Goal: Task Accomplishment & Management: Complete application form

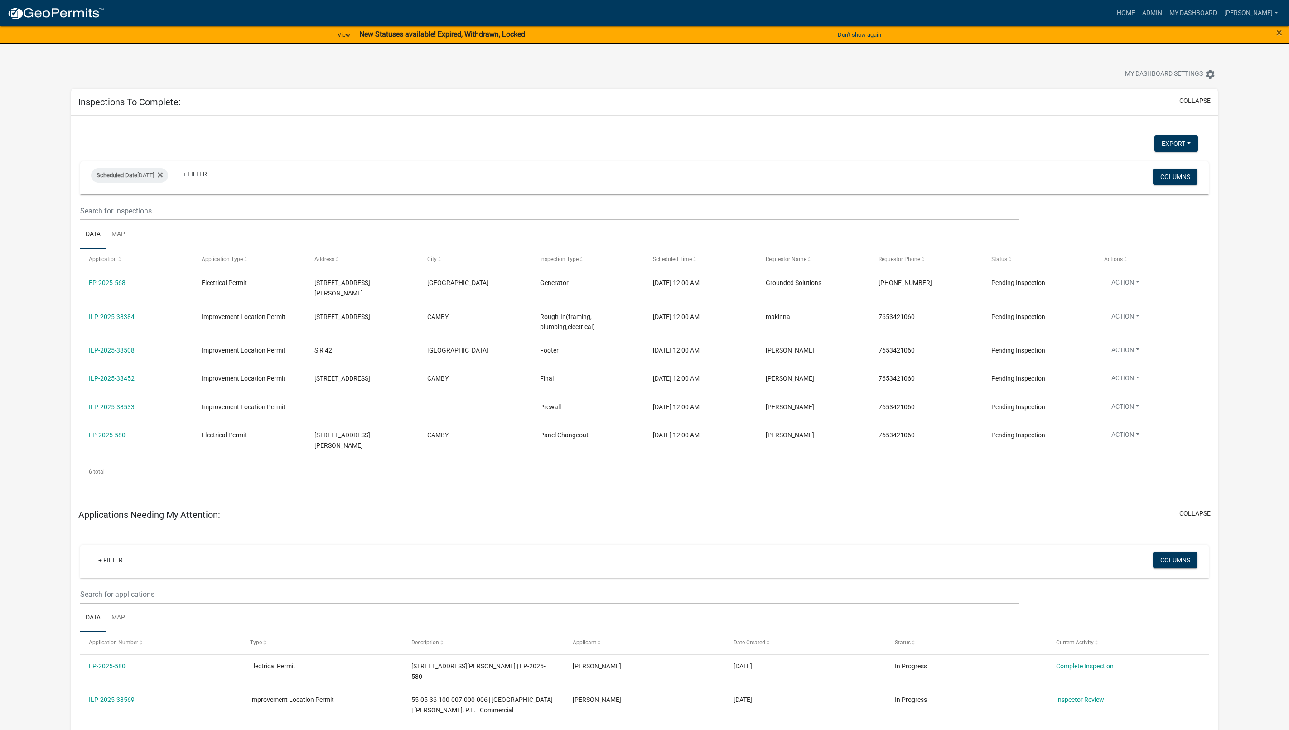
select select "1: 25"
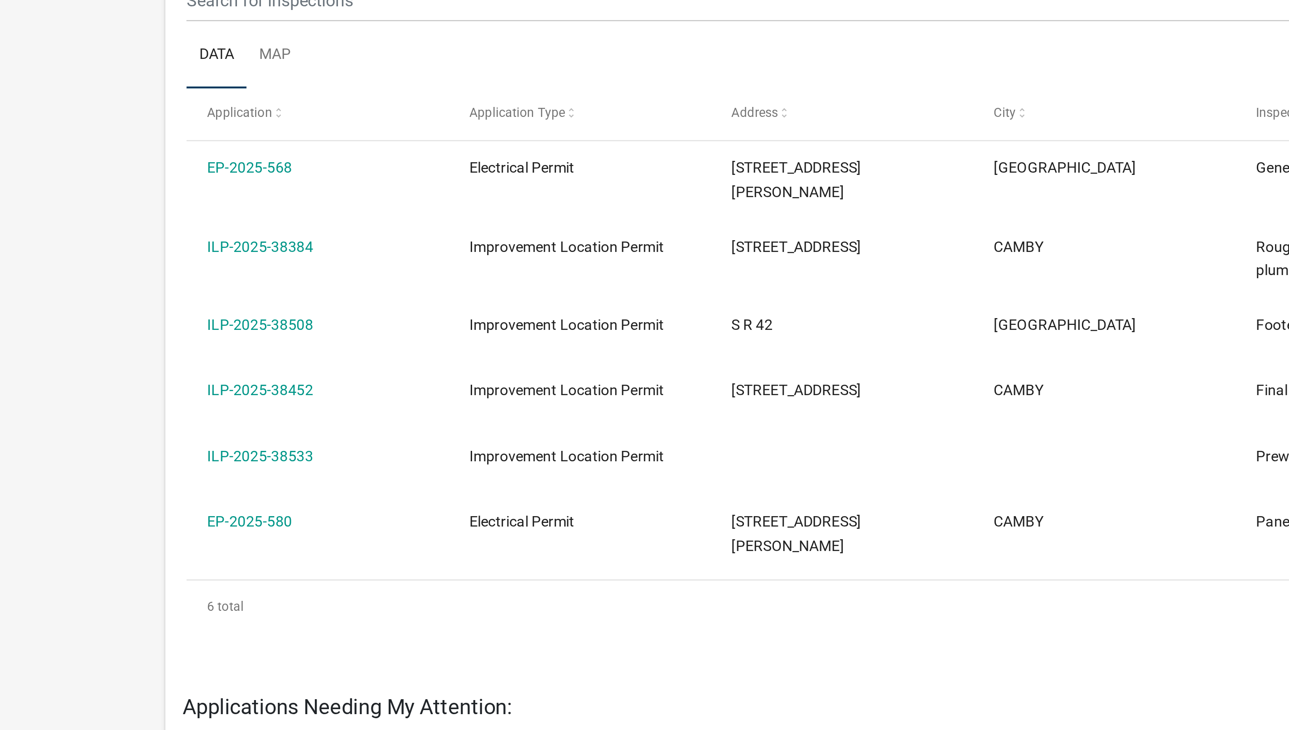
click at [120, 348] on link "ILP-2025-38508" at bounding box center [112, 350] width 46 height 7
click at [117, 347] on link "ILP-2025-38508" at bounding box center [112, 350] width 46 height 7
click at [113, 347] on link "ILP-2025-38508" at bounding box center [112, 350] width 46 height 7
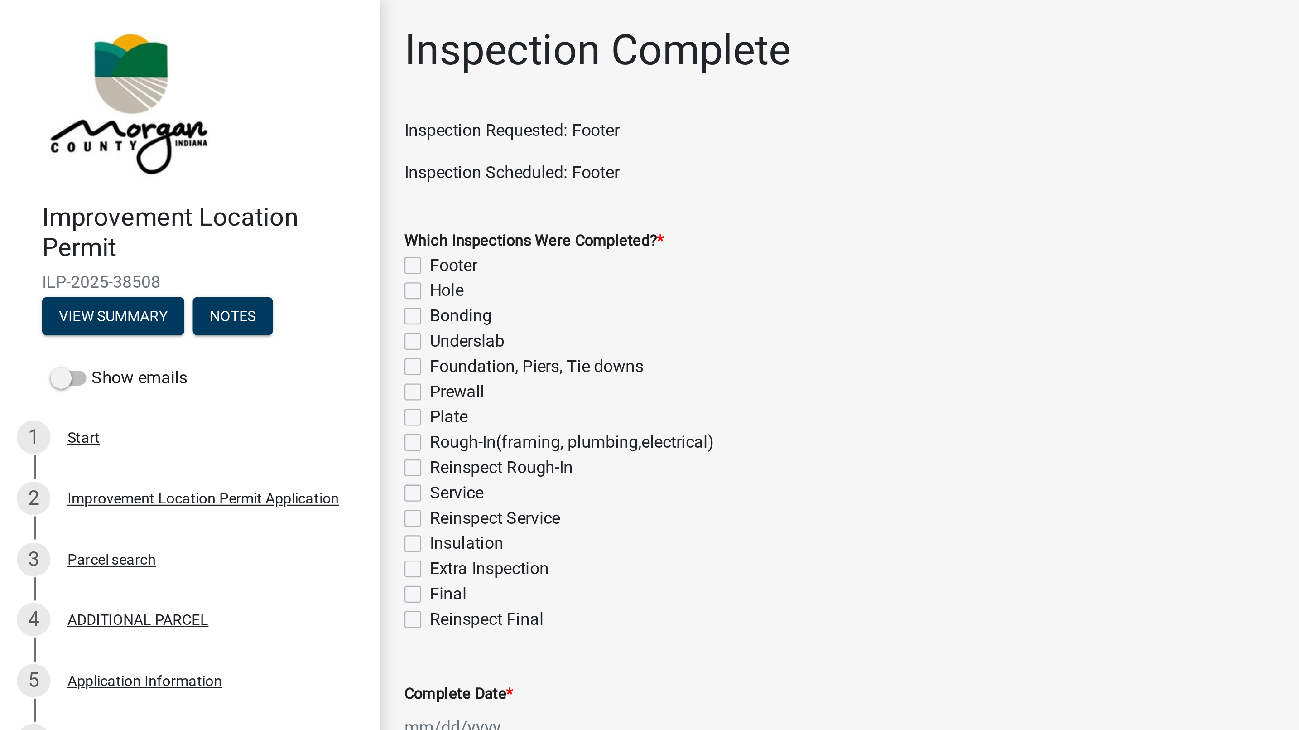
scroll to position [51, 0]
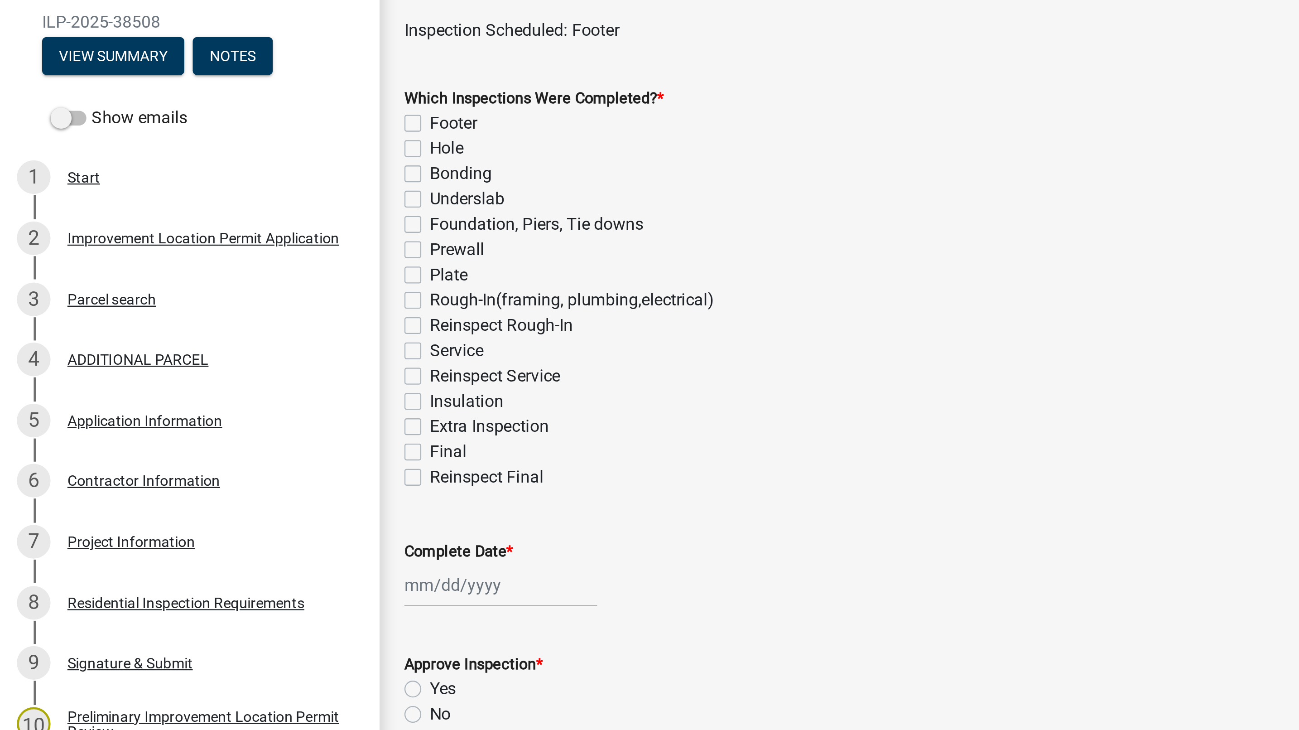
click at [50, 295] on div "Project Information" at bounding box center [56, 294] width 55 height 6
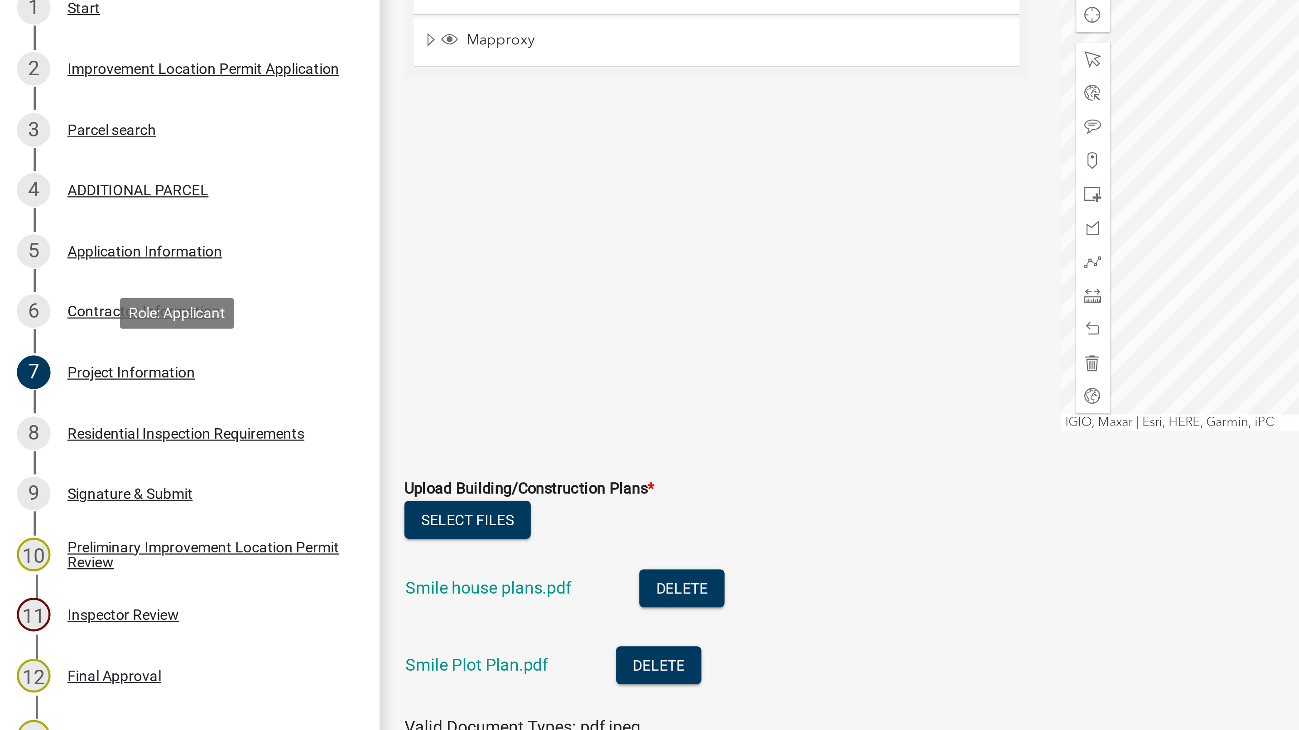
scroll to position [1798, 0]
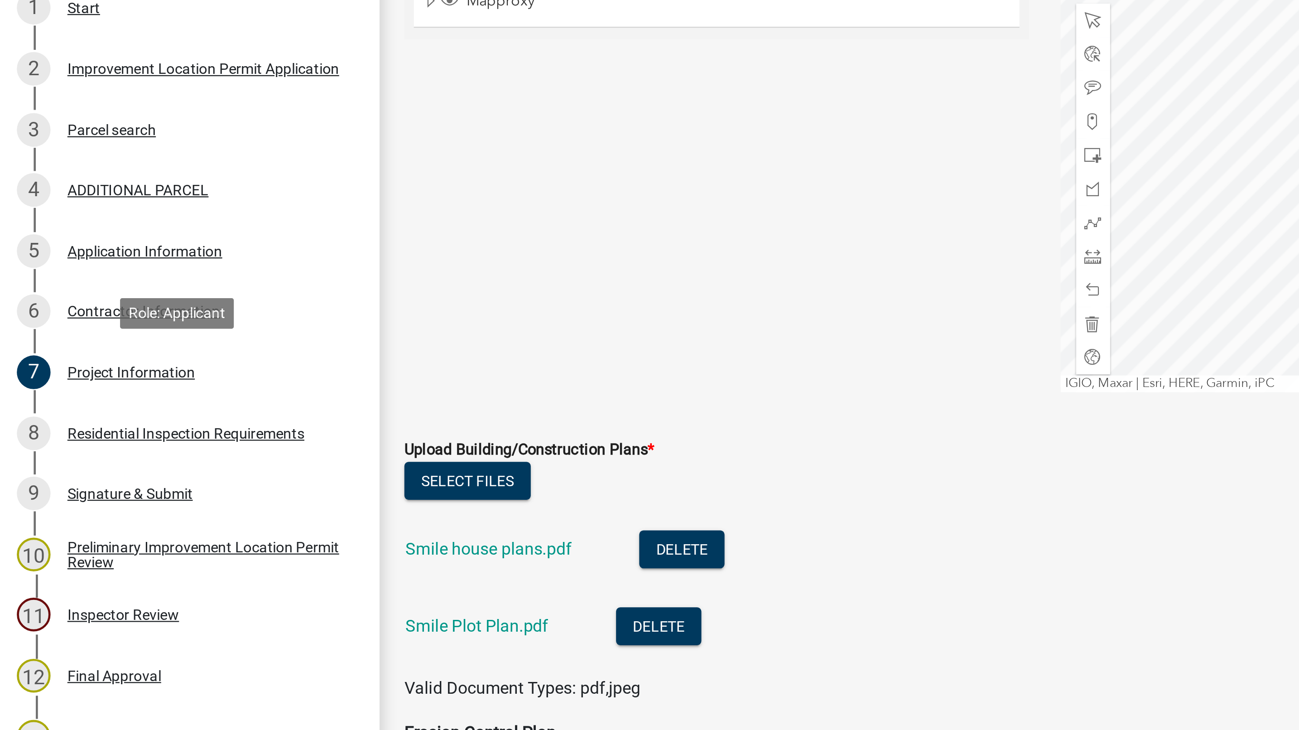
click at [211, 371] on link "Smile house plans.pdf" at bounding box center [210, 370] width 72 height 9
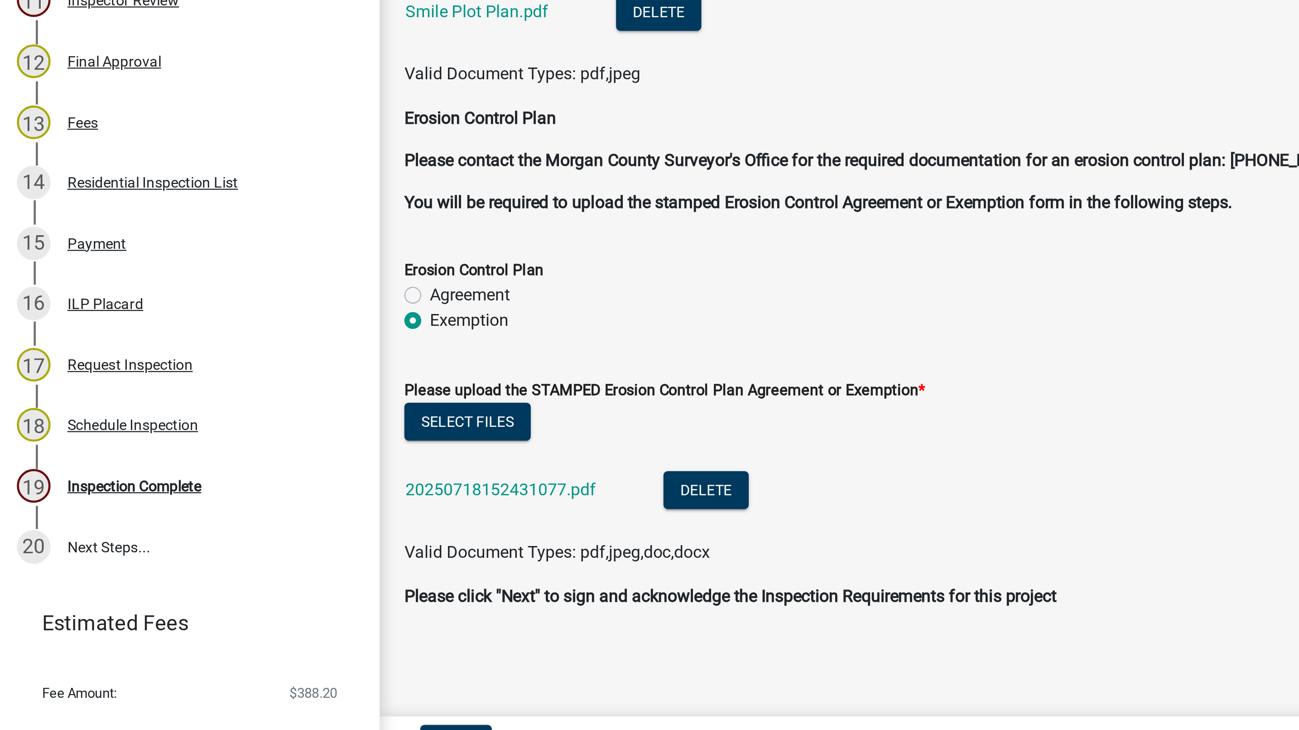
scroll to position [0, 0]
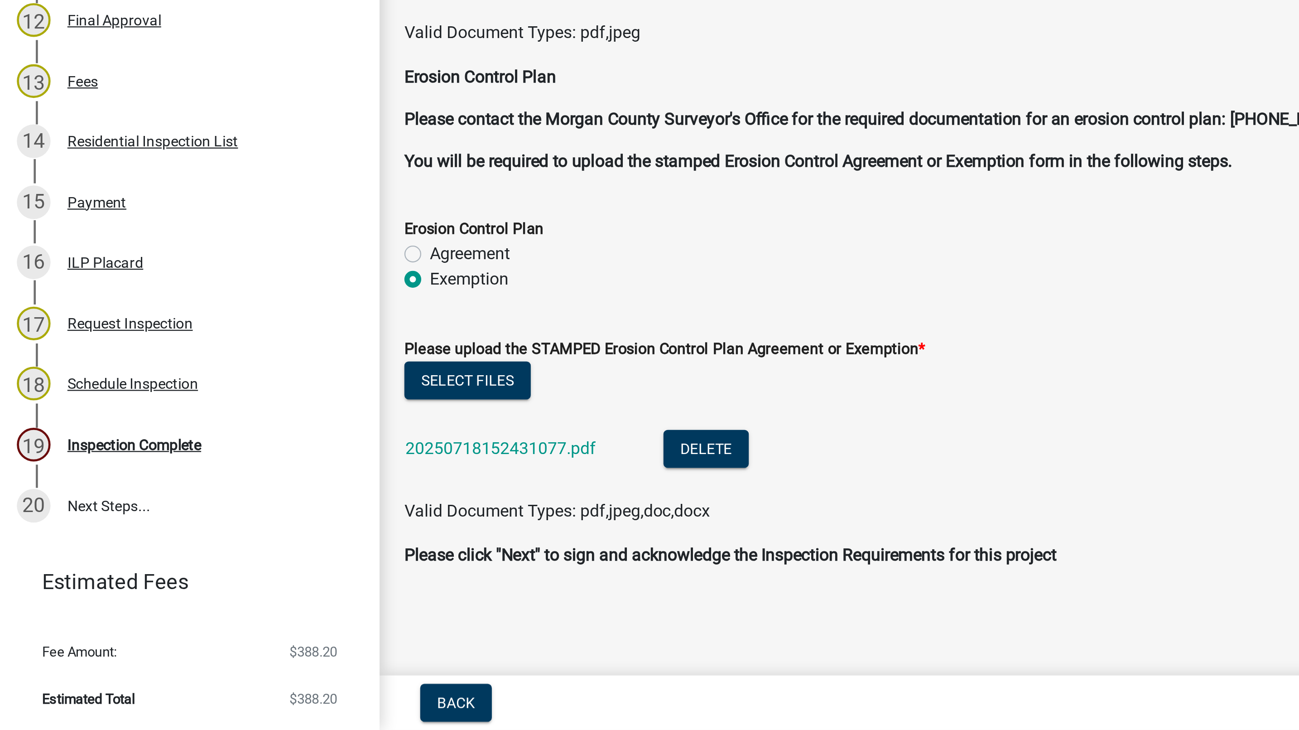
click at [72, 607] on div "Inspection Complete" at bounding box center [58, 607] width 58 height 6
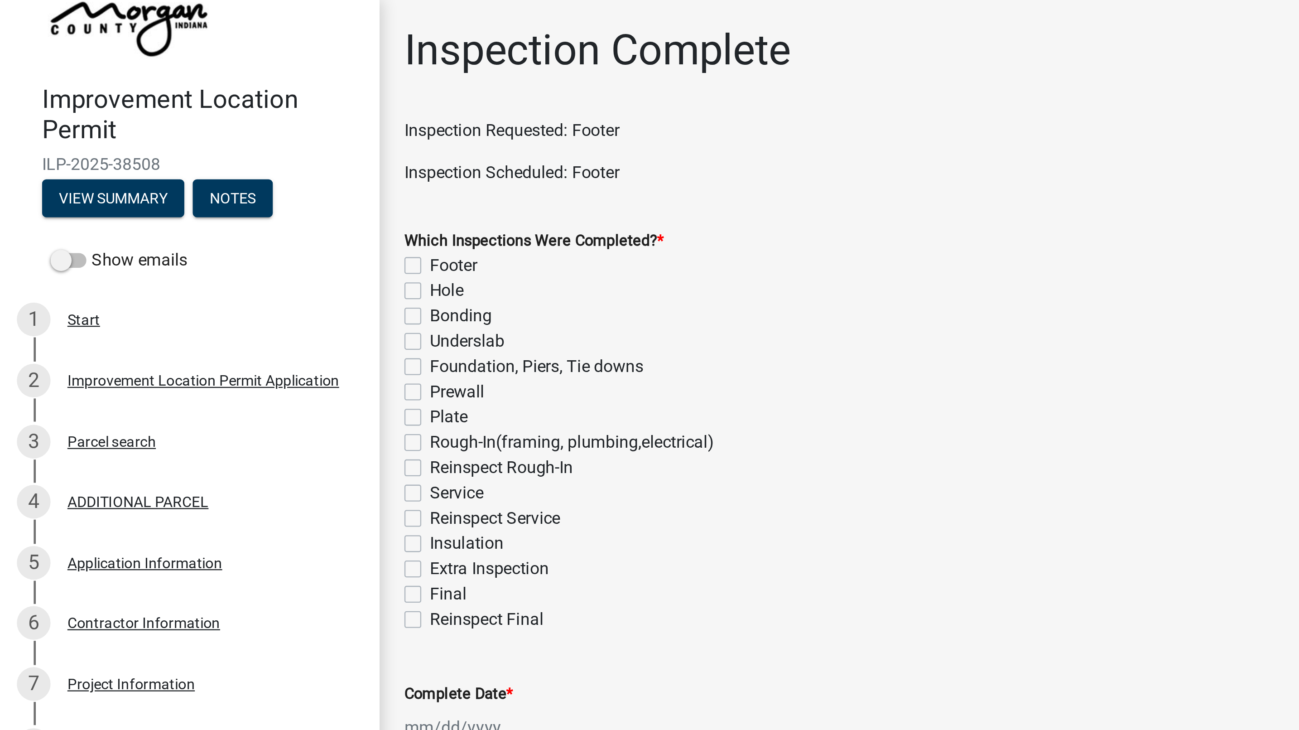
click at [187, 116] on label "Footer" at bounding box center [195, 114] width 20 height 11
click at [187, 115] on input "Footer" at bounding box center [188, 112] width 6 height 6
checkbox input "true"
checkbox input "false"
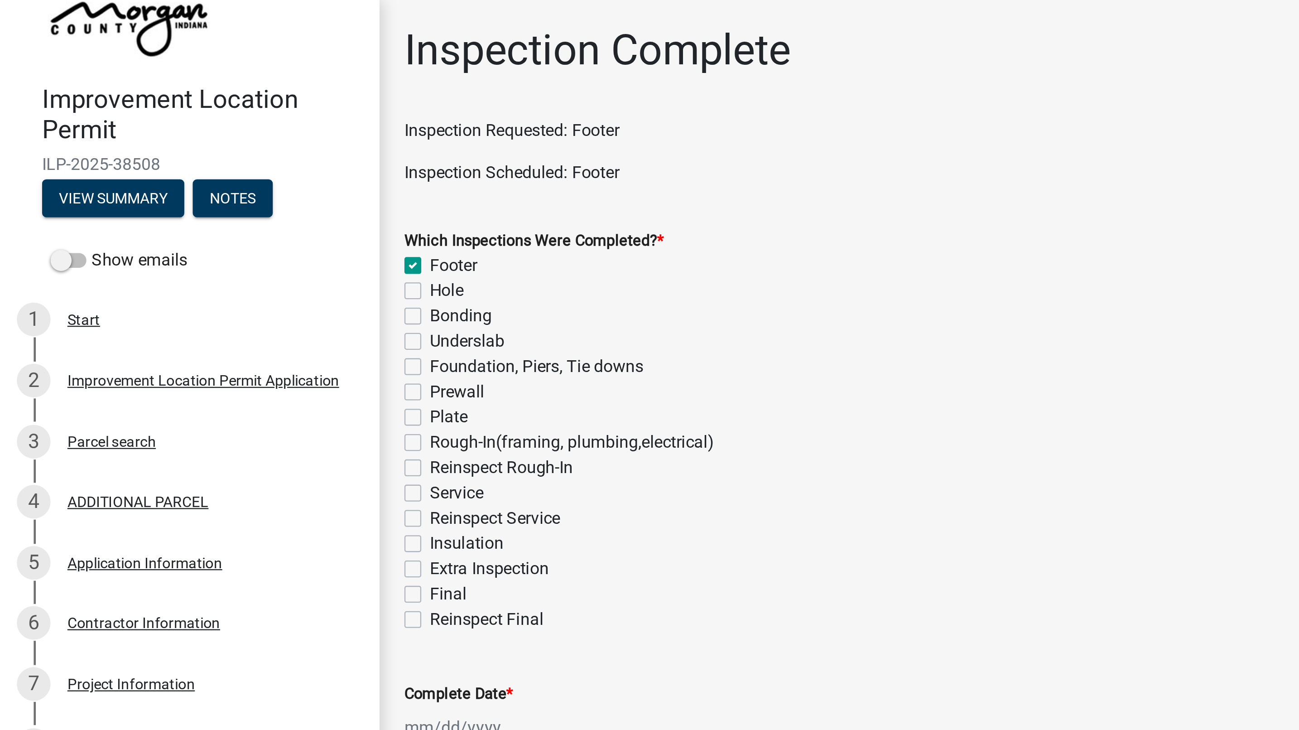
checkbox input "false"
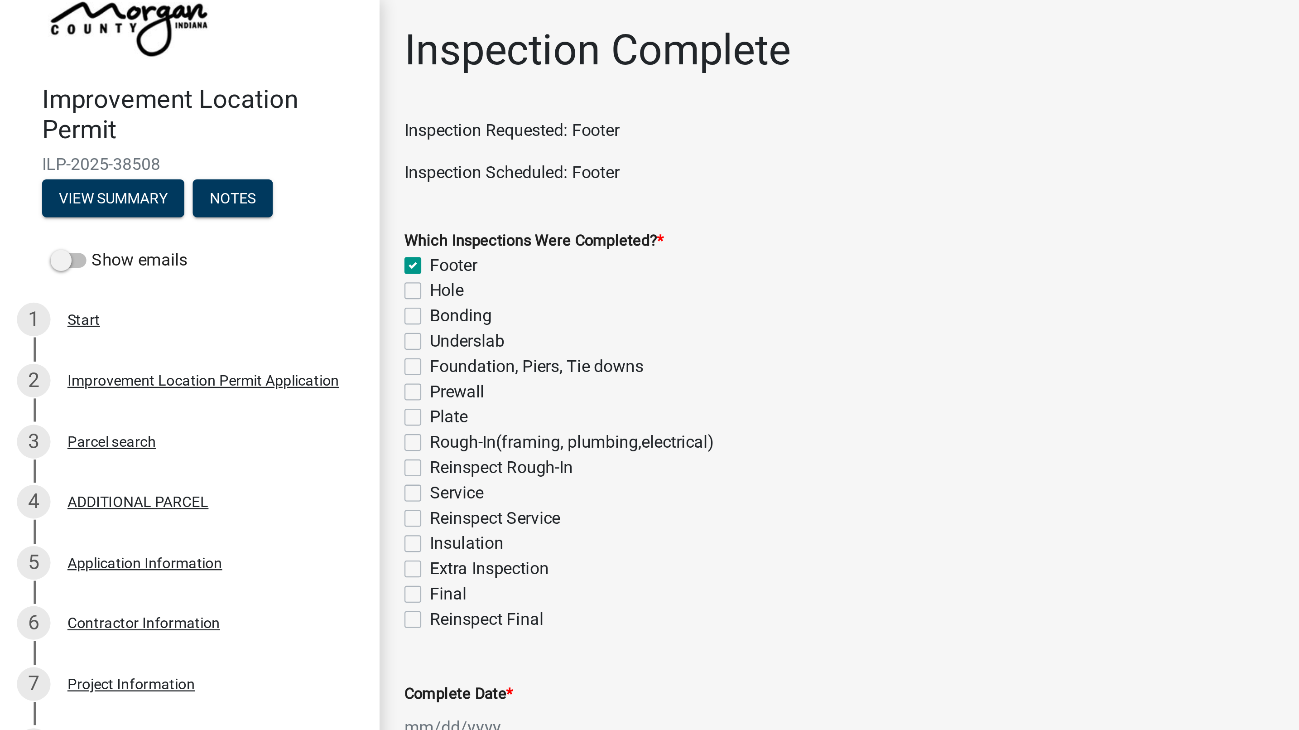
checkbox input "false"
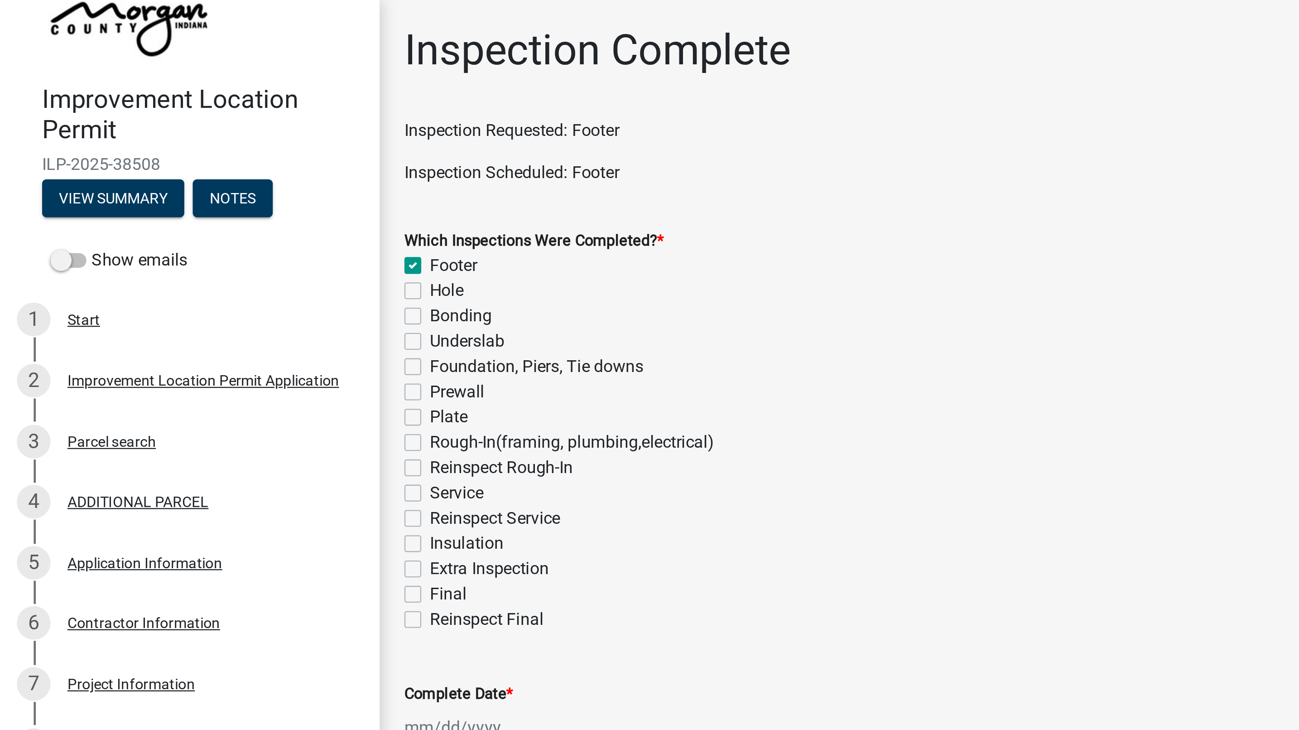
checkbox input "false"
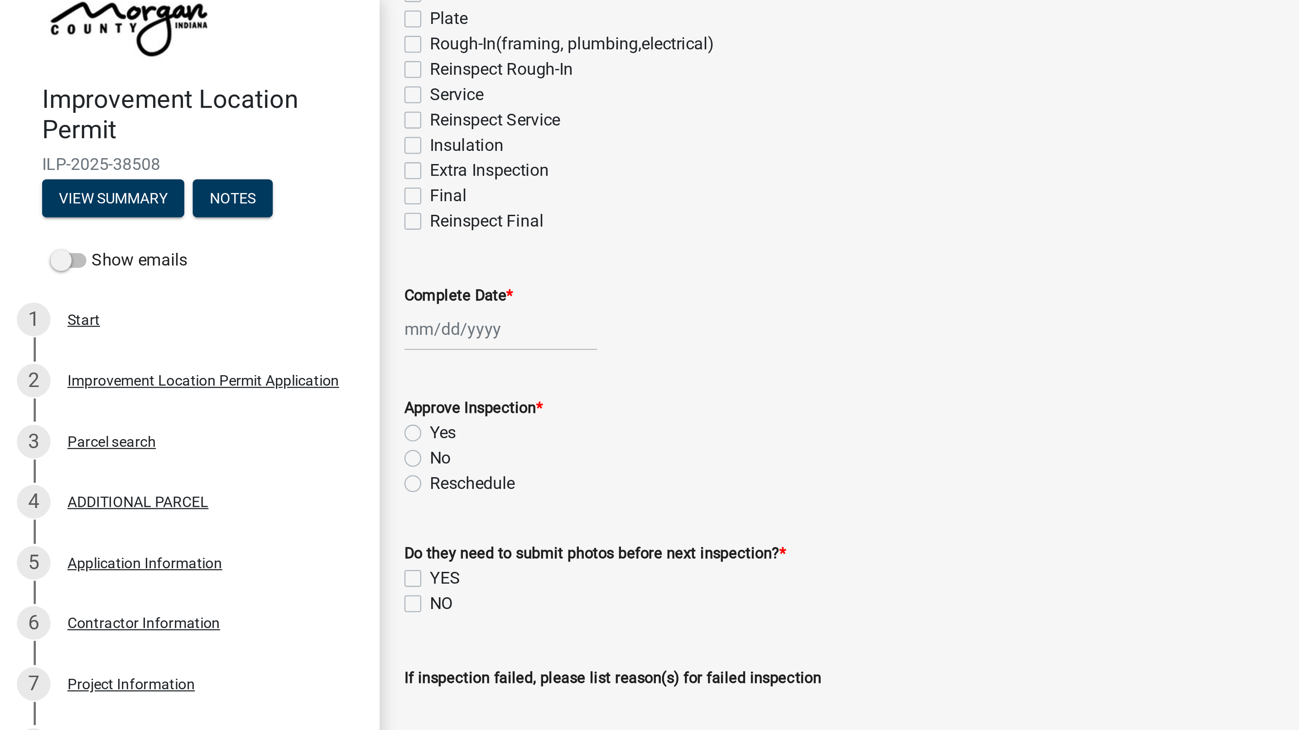
scroll to position [183, 0]
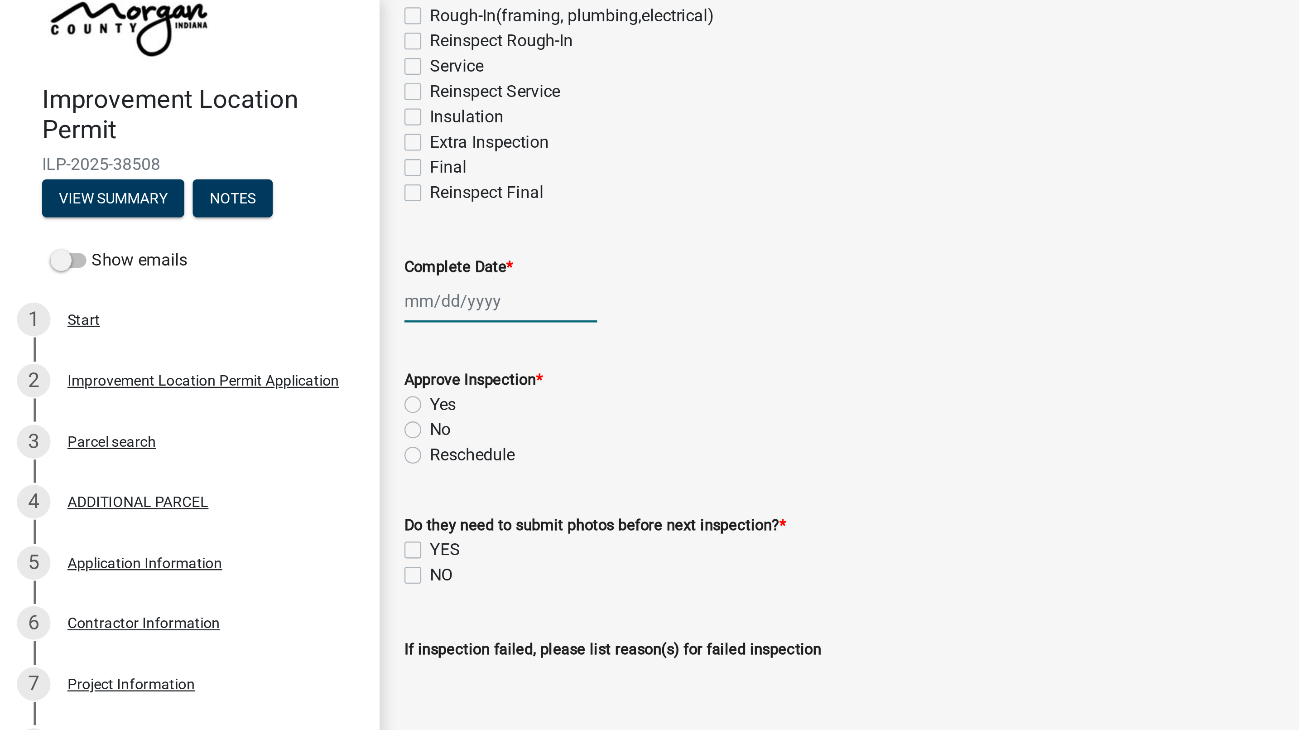
click at [211, 131] on div at bounding box center [215, 129] width 83 height 19
select select "8"
select select "2025"
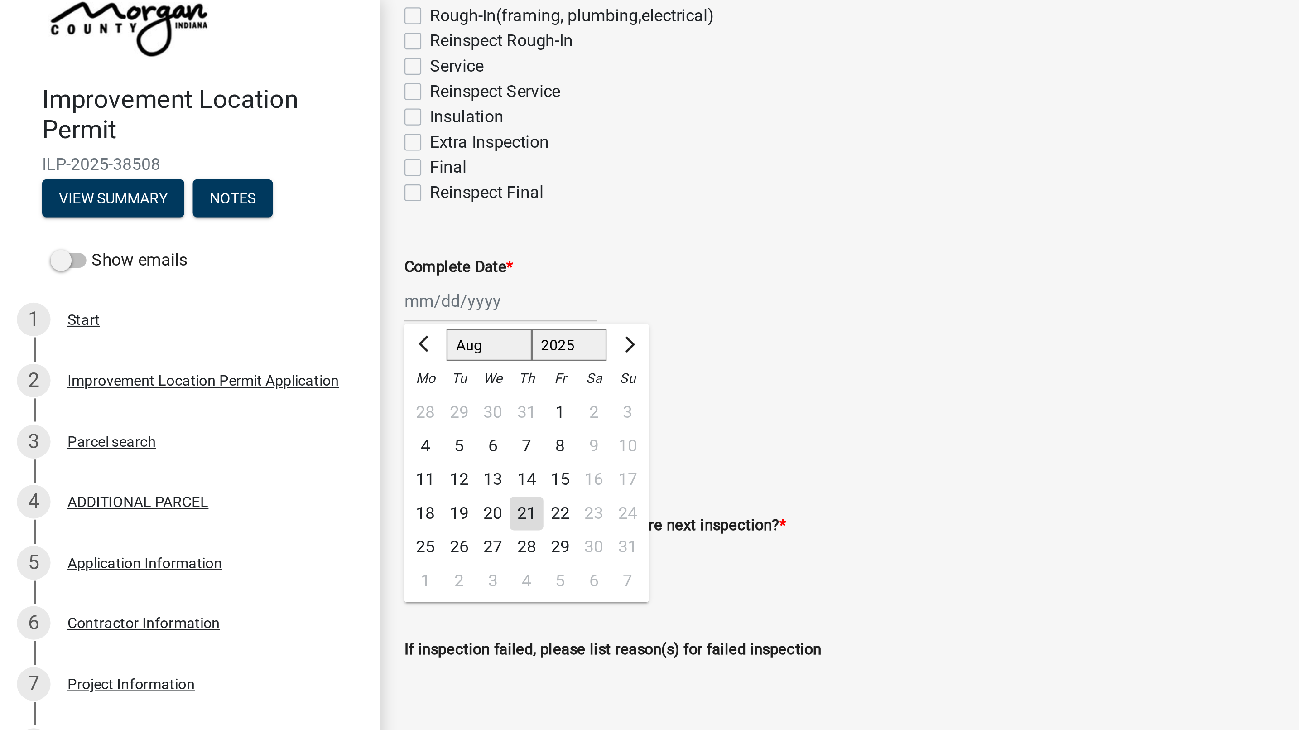
click at [227, 221] on div "21" at bounding box center [226, 221] width 14 height 14
type input "[DATE]"
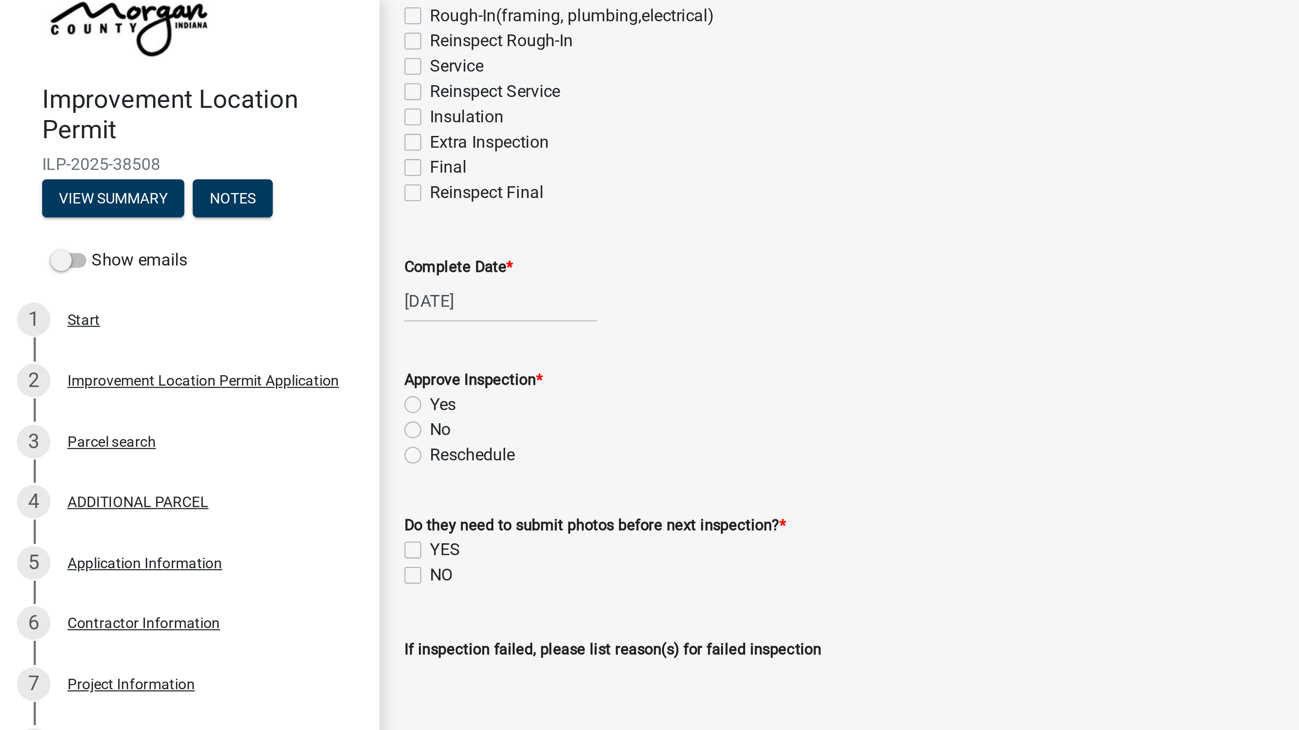
click at [185, 174] on label "Yes" at bounding box center [190, 173] width 11 height 11
click at [185, 174] on input "Yes" at bounding box center [188, 171] width 6 height 6
radio input "true"
click at [185, 247] on label "NO" at bounding box center [190, 247] width 10 height 11
click at [185, 247] on input "NO" at bounding box center [188, 245] width 6 height 6
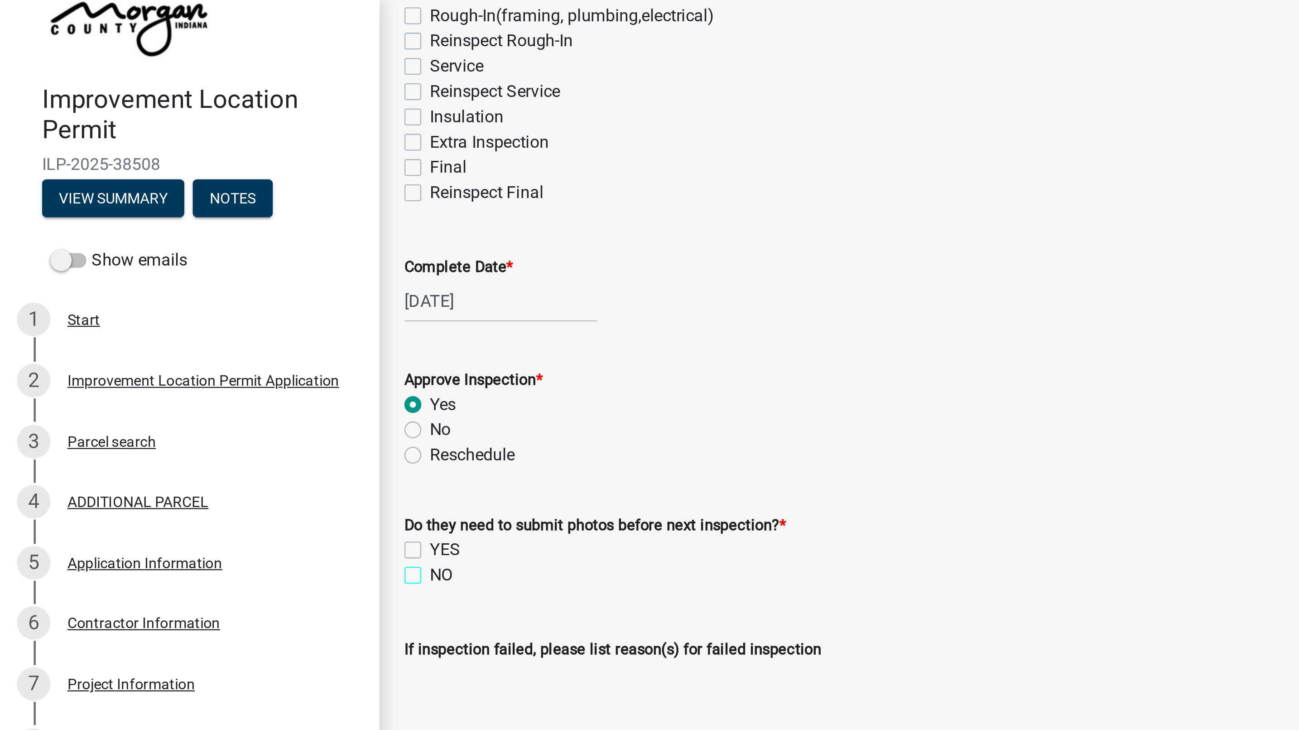
checkbox input "true"
checkbox input "false"
checkbox input "true"
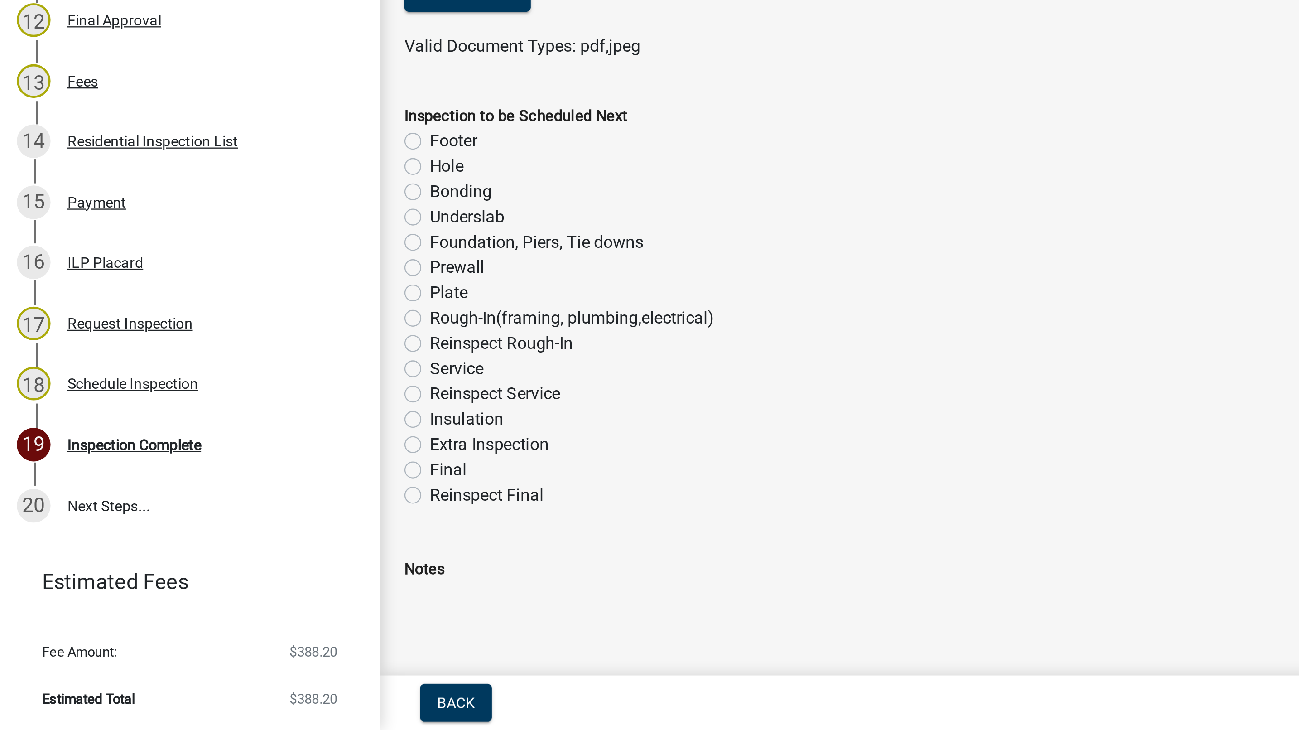
scroll to position [134, 0]
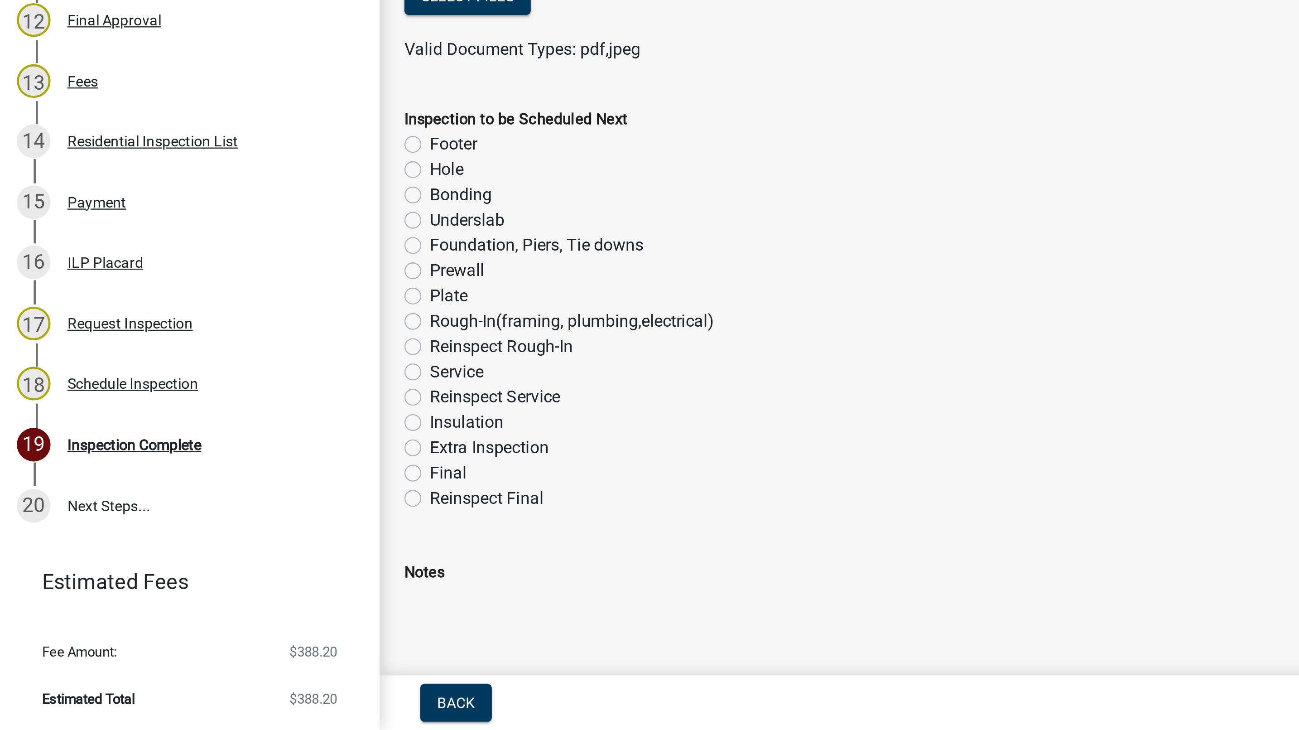
click at [185, 524] on label "Foundation, Piers, Tie downs" at bounding box center [231, 521] width 92 height 11
click at [185, 522] on input "Foundation, Piers, Tie downs" at bounding box center [188, 519] width 6 height 6
radio input "true"
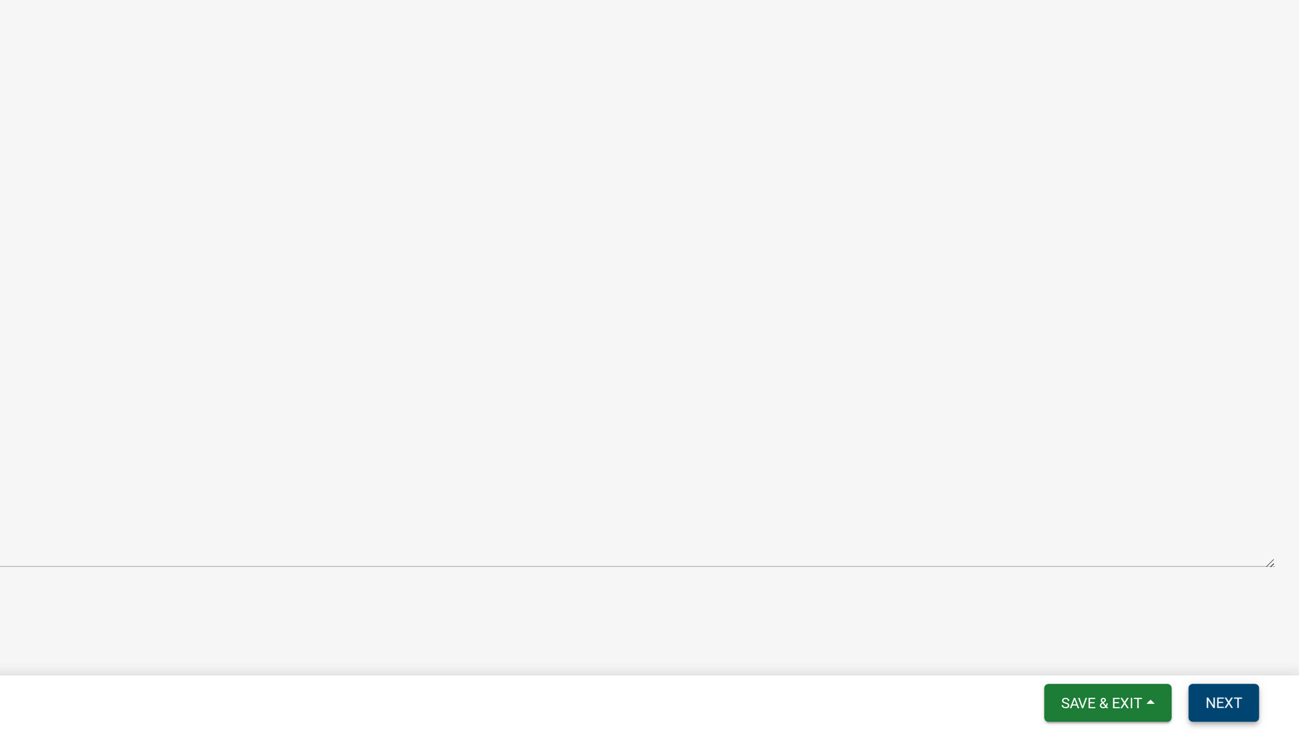
click at [1265, 717] on span "Next" at bounding box center [1266, 717] width 16 height 7
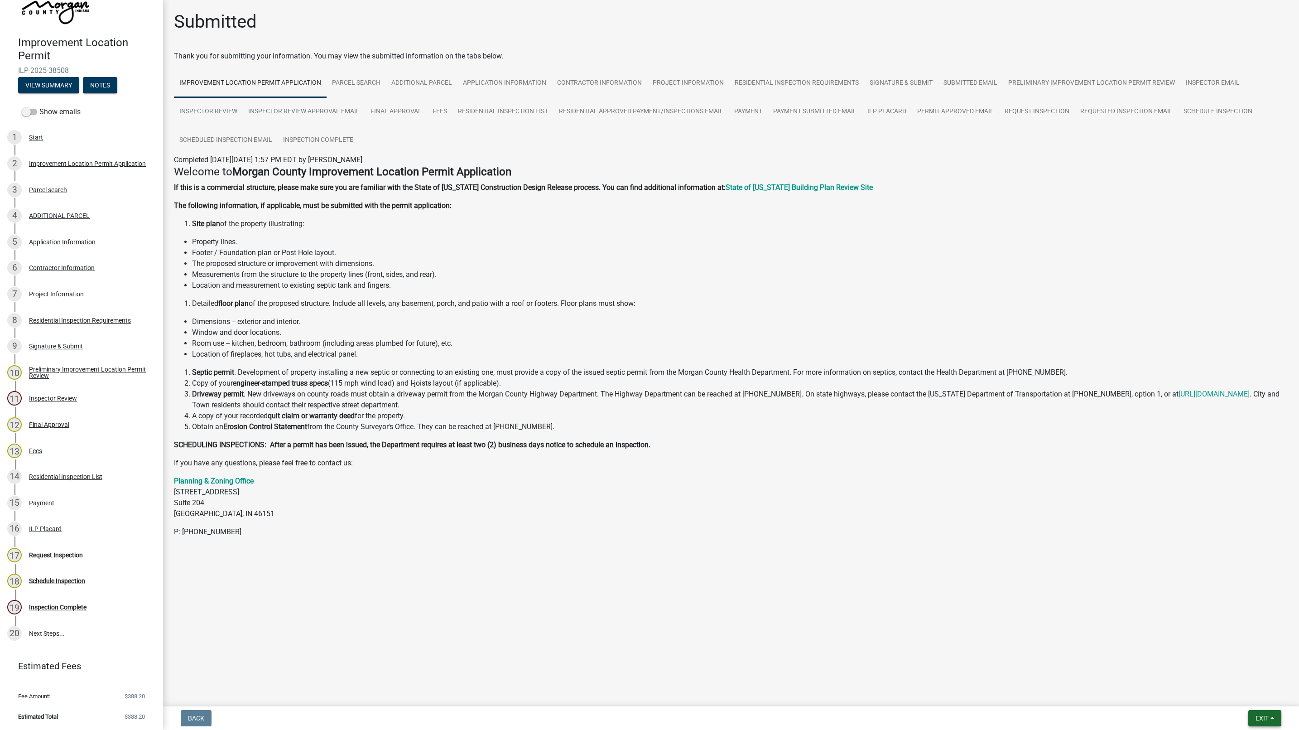
click at [1264, 713] on button "Exit" at bounding box center [1264, 718] width 33 height 16
click at [1238, 705] on button "Save & Exit" at bounding box center [1245, 695] width 72 height 22
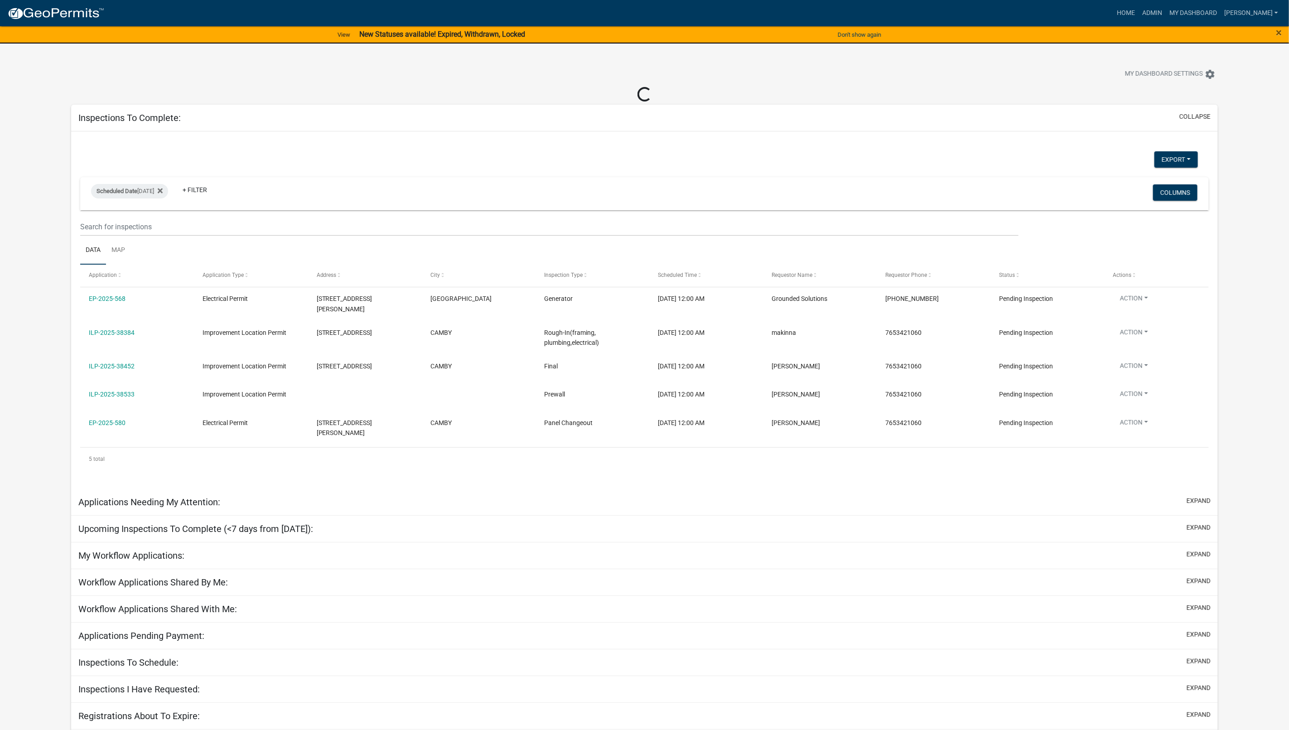
select select "1: 25"
